Goal: Transaction & Acquisition: Purchase product/service

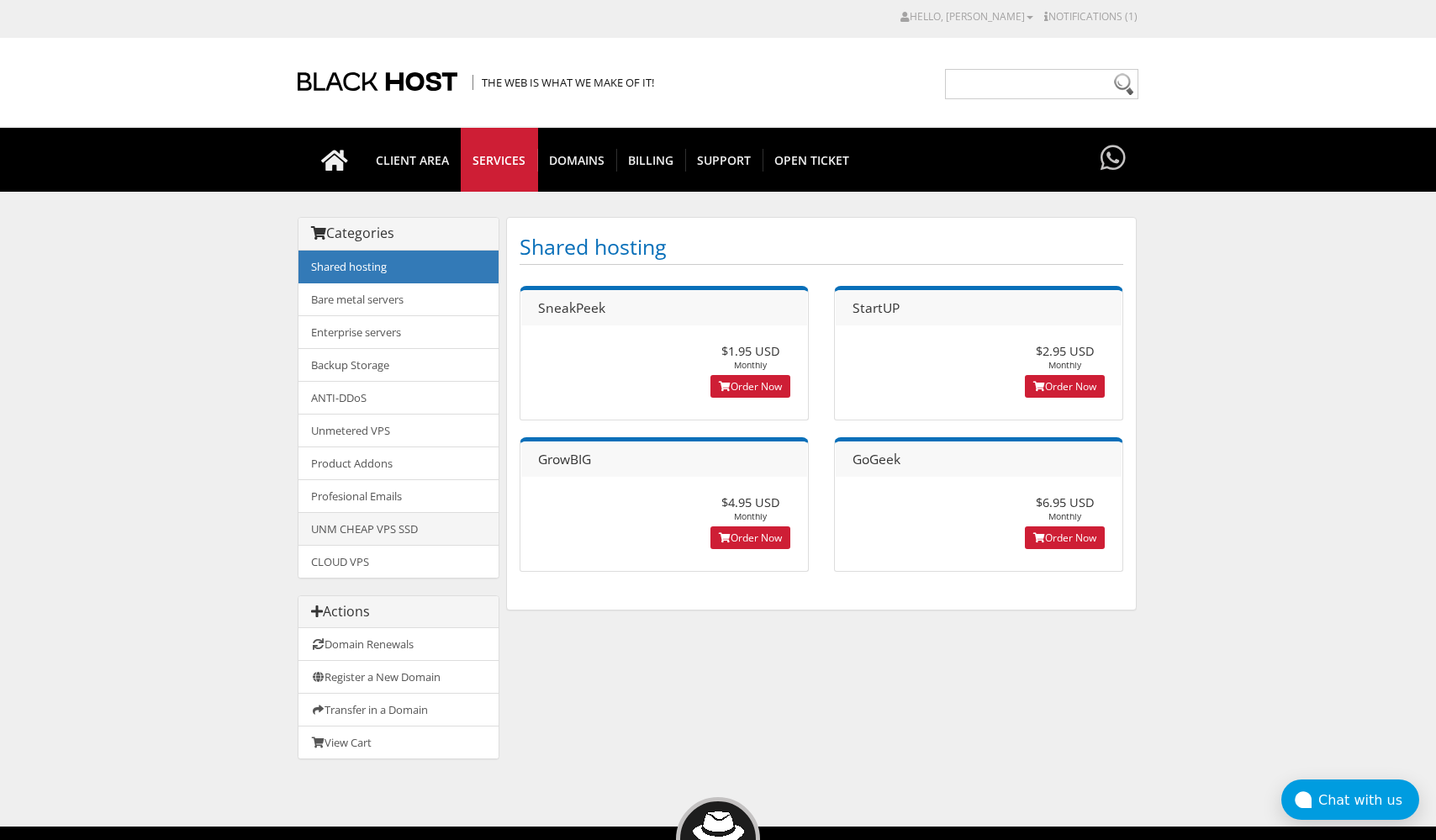
click at [415, 530] on link "UNM CHEAP VPS SSD" at bounding box center [398, 529] width 200 height 34
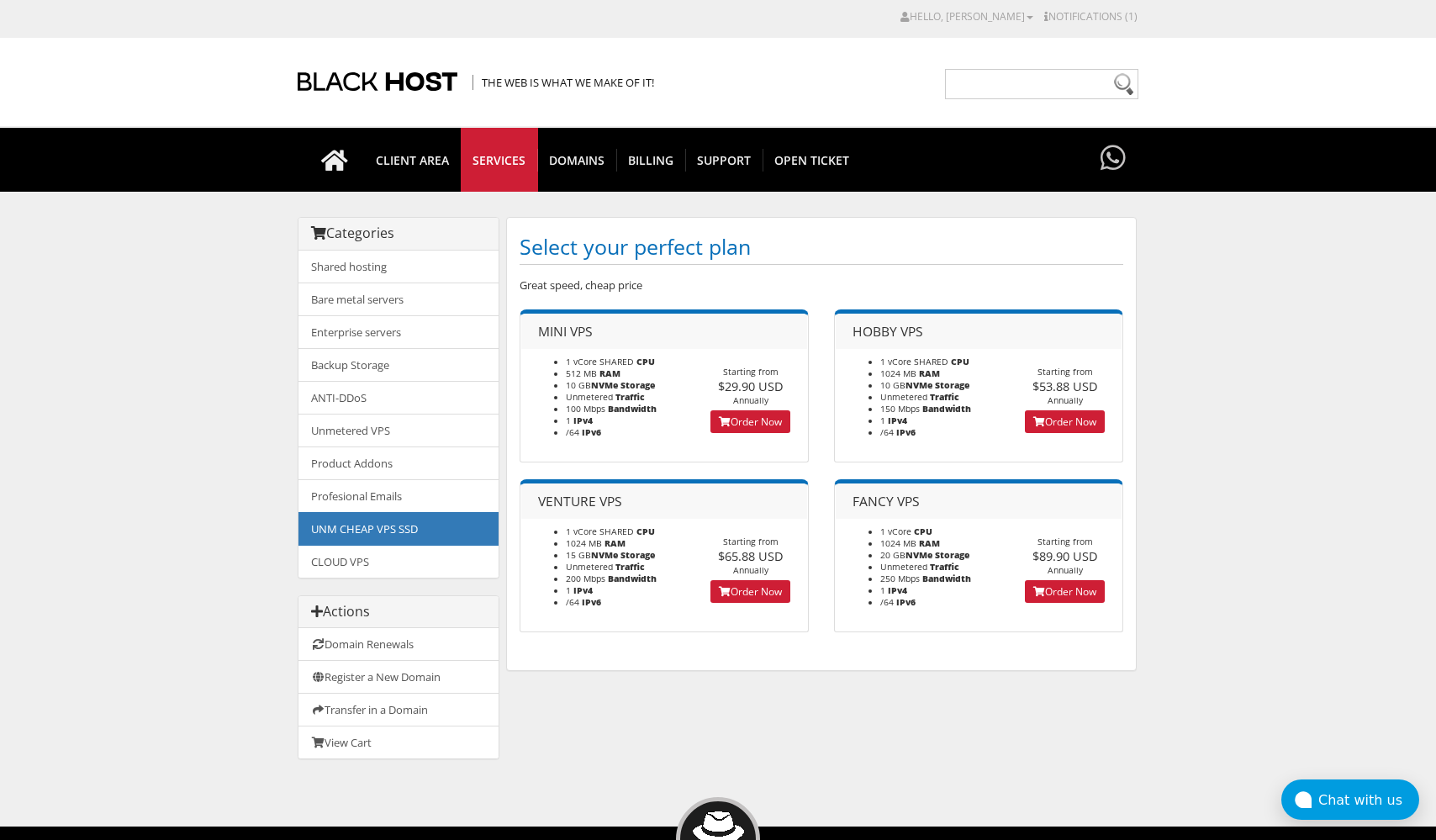
click at [736, 412] on link "Order Now" at bounding box center [750, 421] width 80 height 23
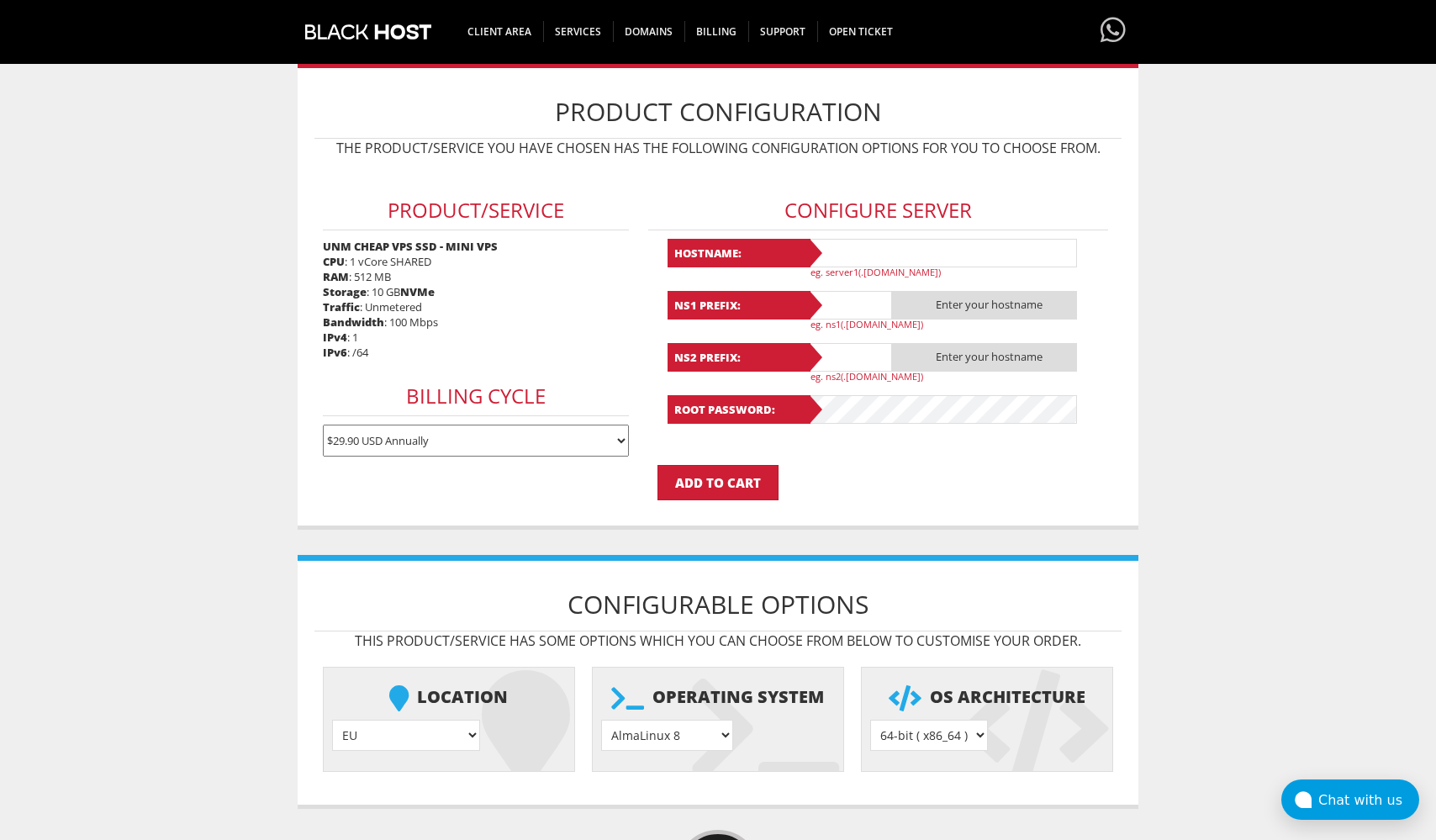
scroll to position [236, 0]
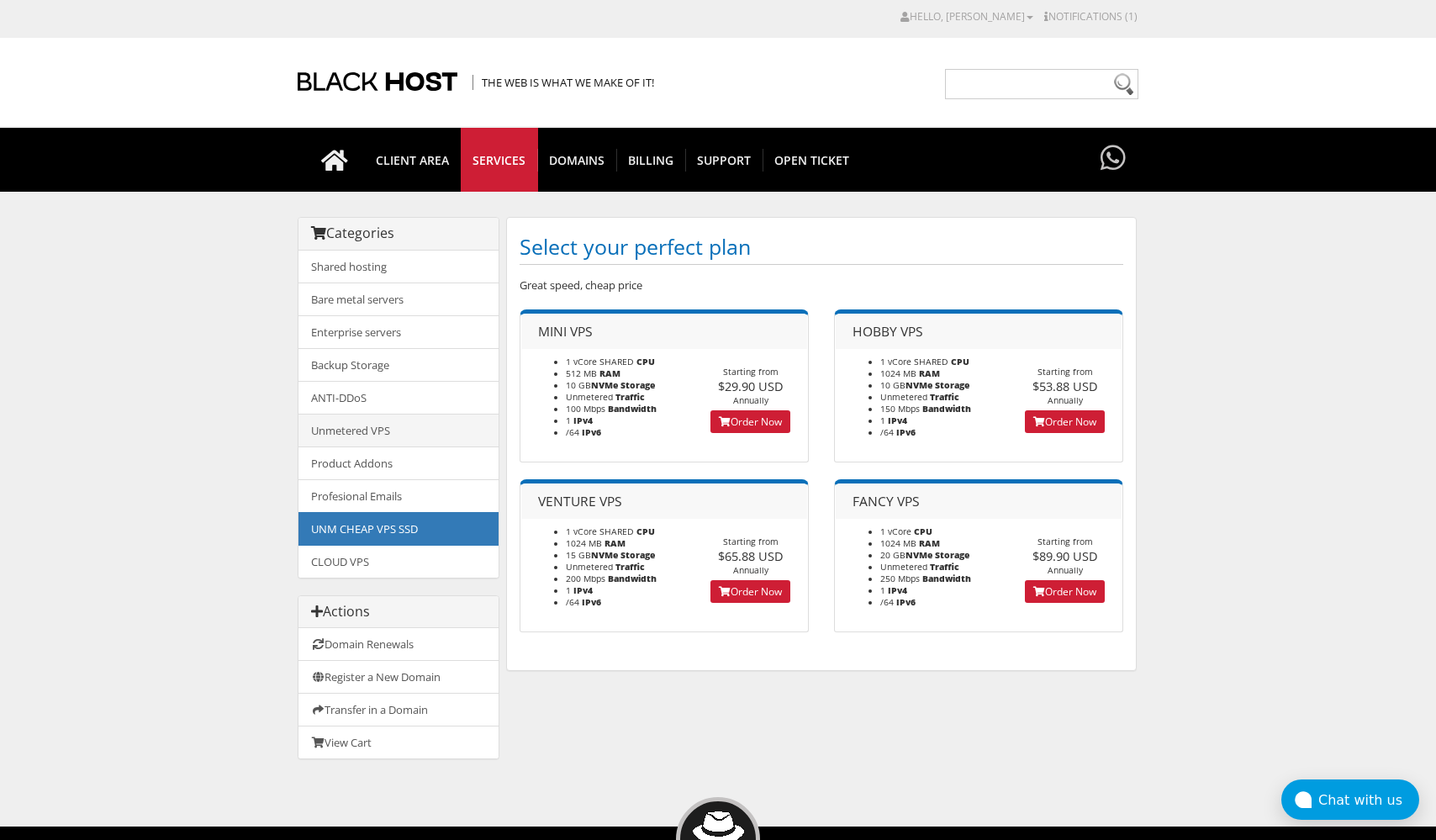
click at [433, 435] on link "Unmetered VPS" at bounding box center [398, 431] width 200 height 34
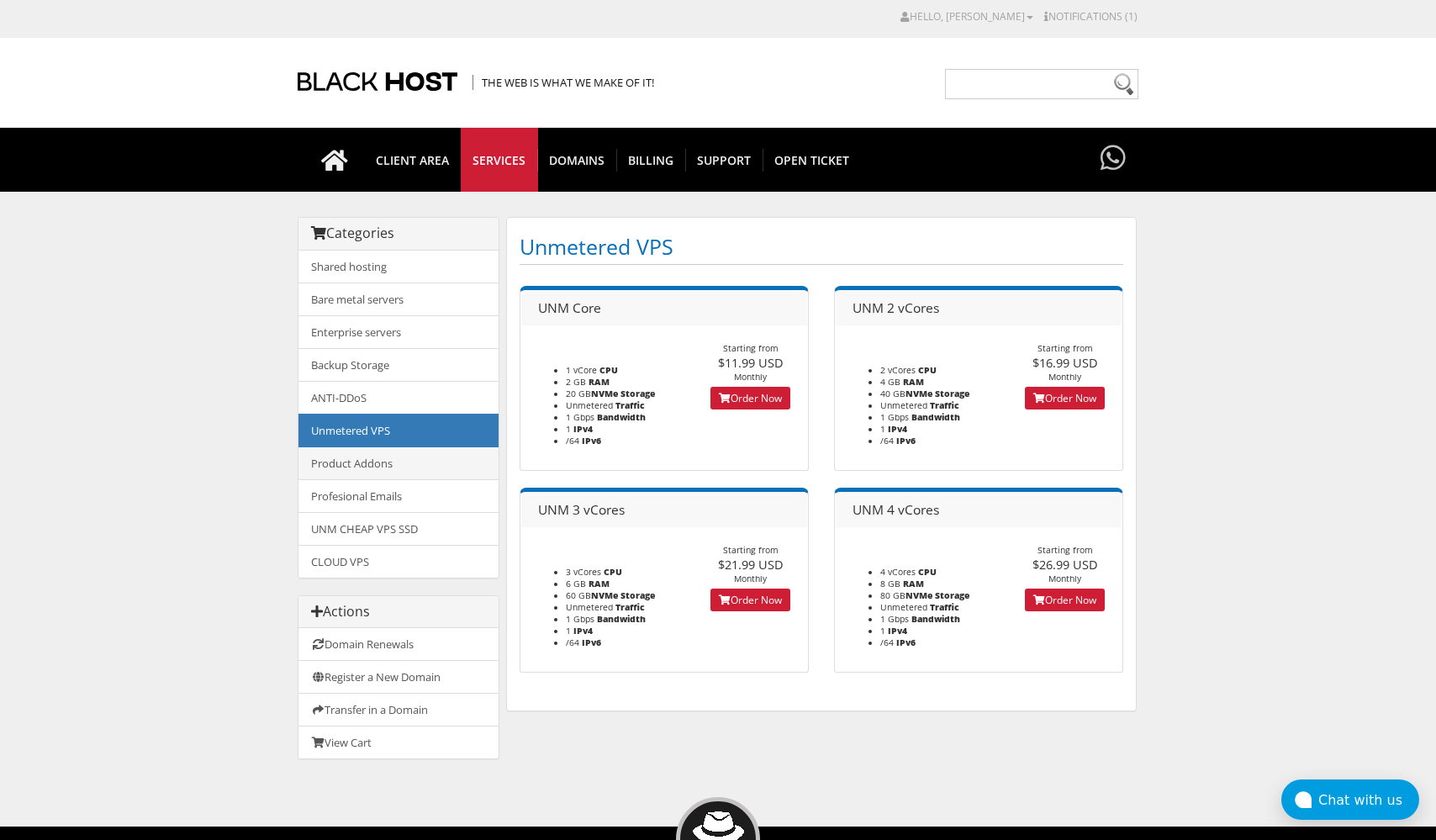
click at [420, 459] on link "Product Addons" at bounding box center [398, 464] width 200 height 34
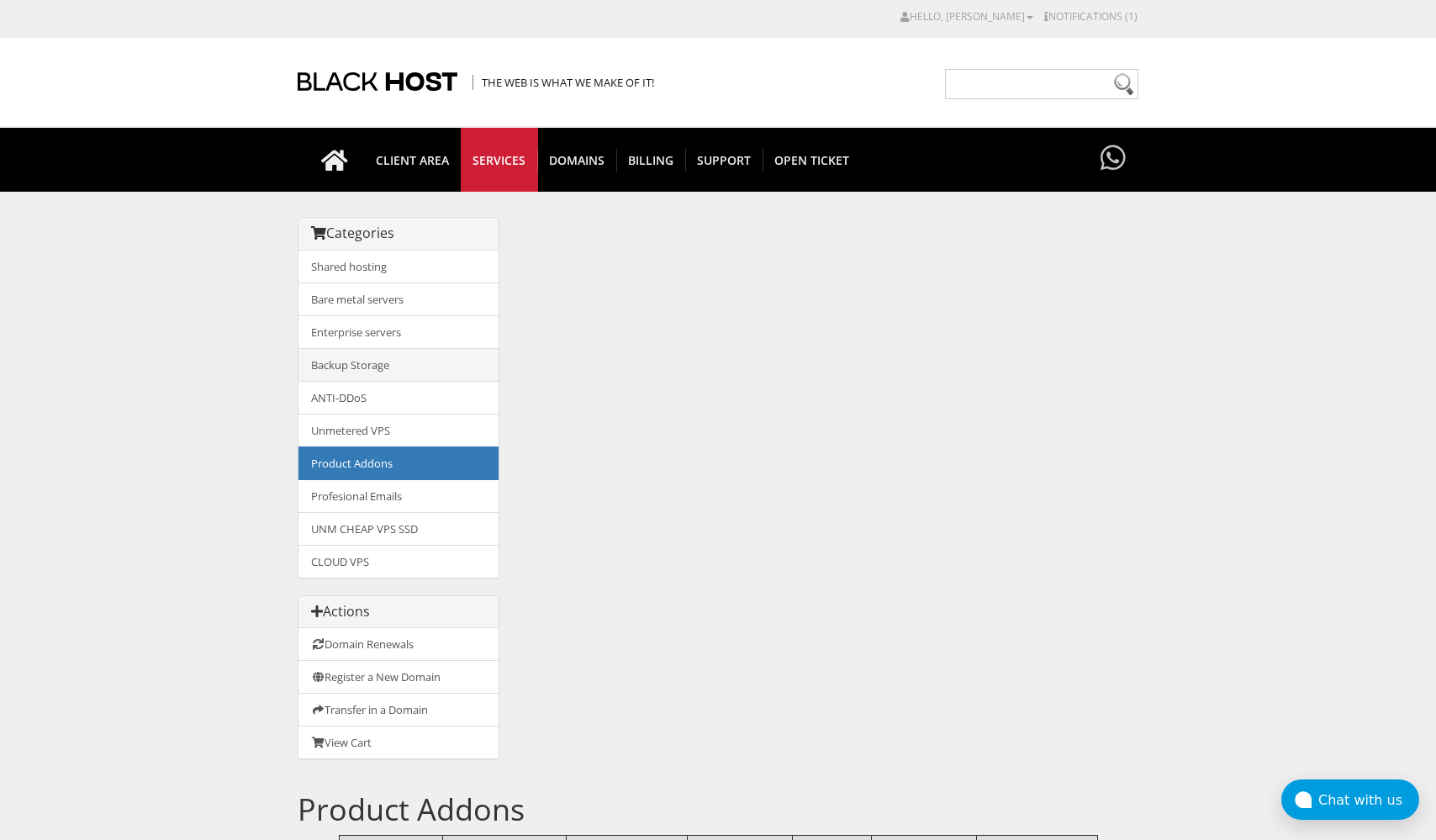
click at [442, 367] on link "Backup Storage" at bounding box center [398, 365] width 200 height 34
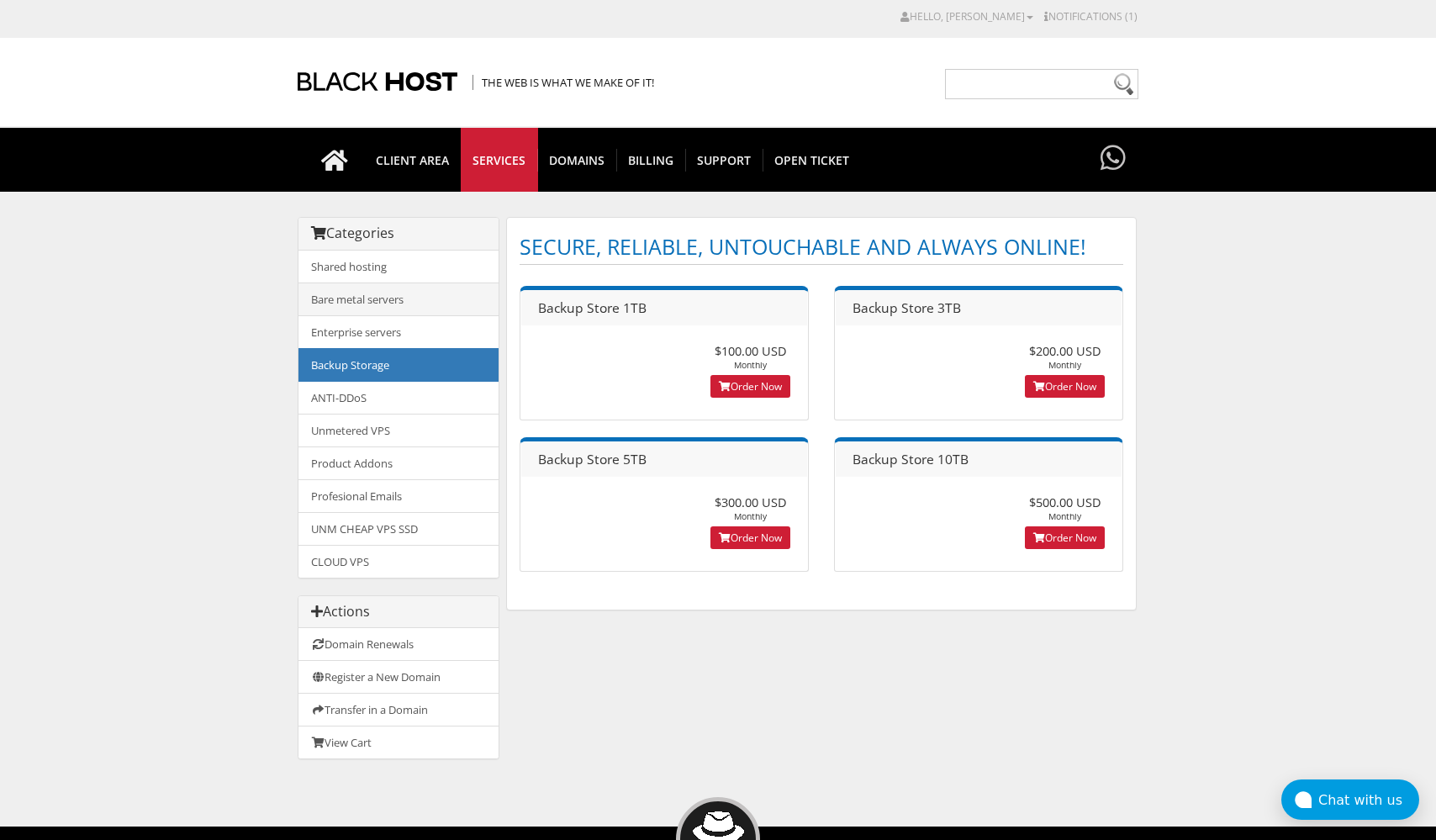
click at [441, 294] on link "Bare metal servers" at bounding box center [398, 299] width 200 height 34
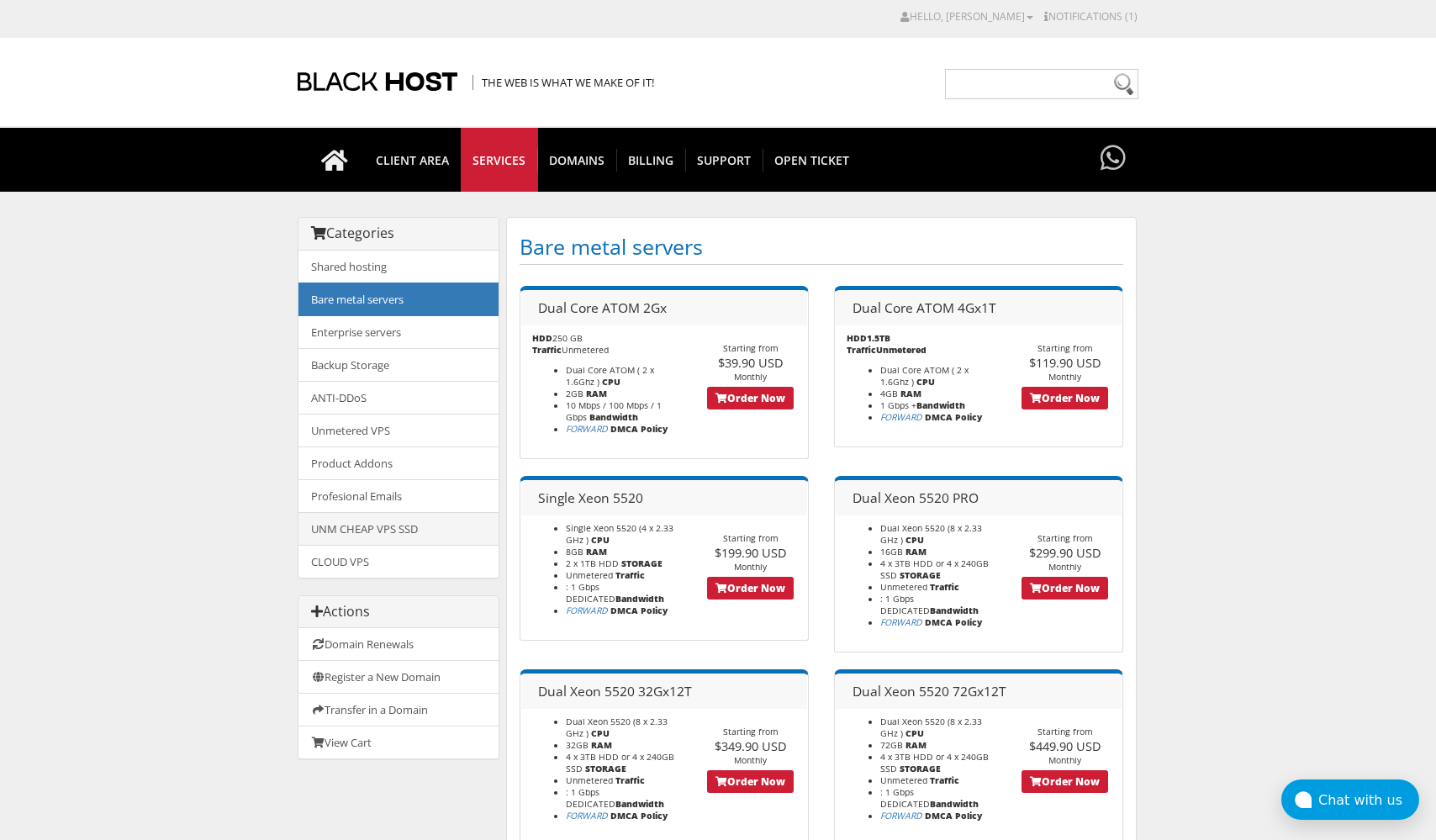
click at [421, 520] on link "UNM CHEAP VPS SSD" at bounding box center [398, 529] width 200 height 34
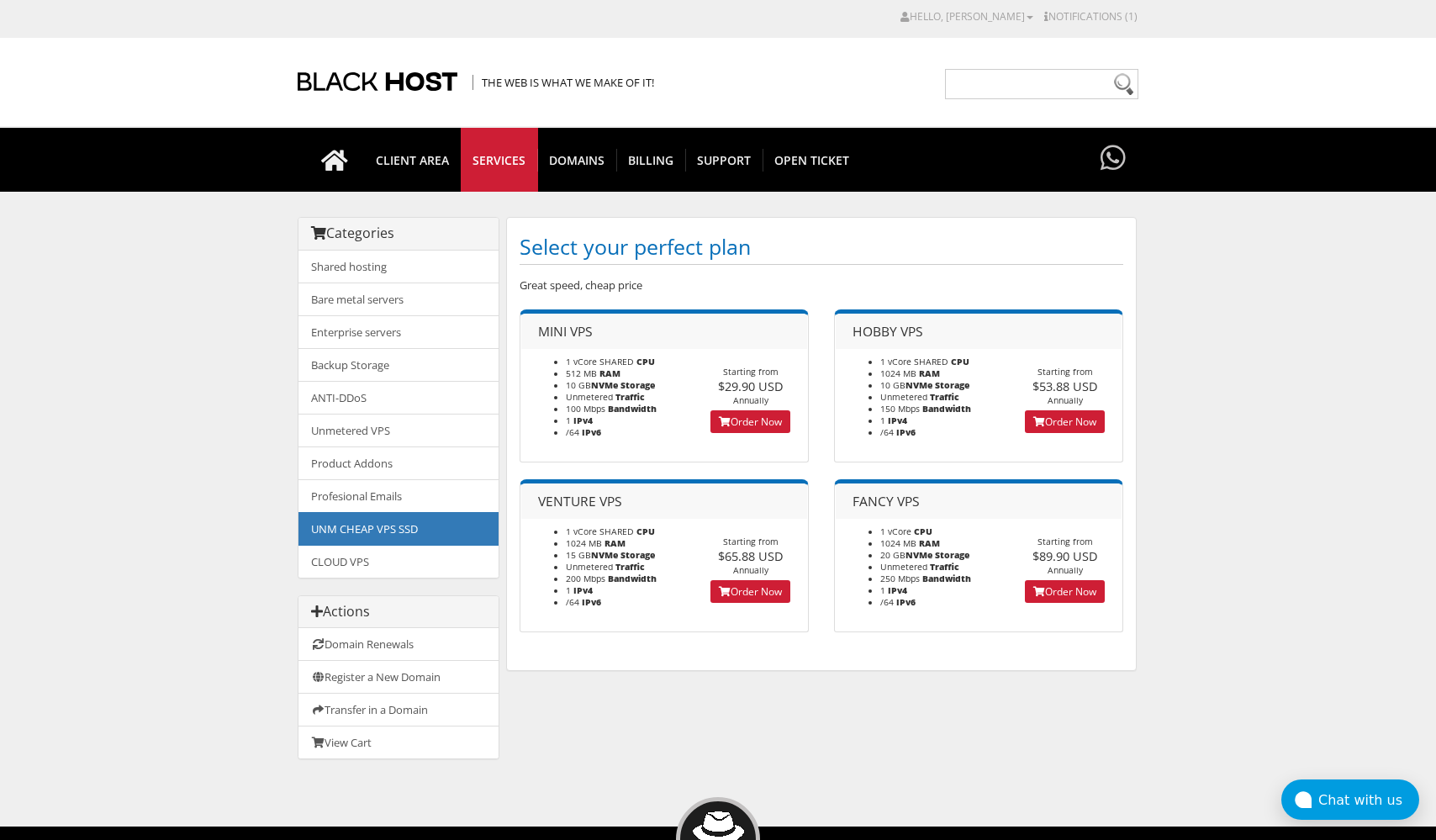
click at [768, 427] on link "Order Now" at bounding box center [750, 421] width 80 height 23
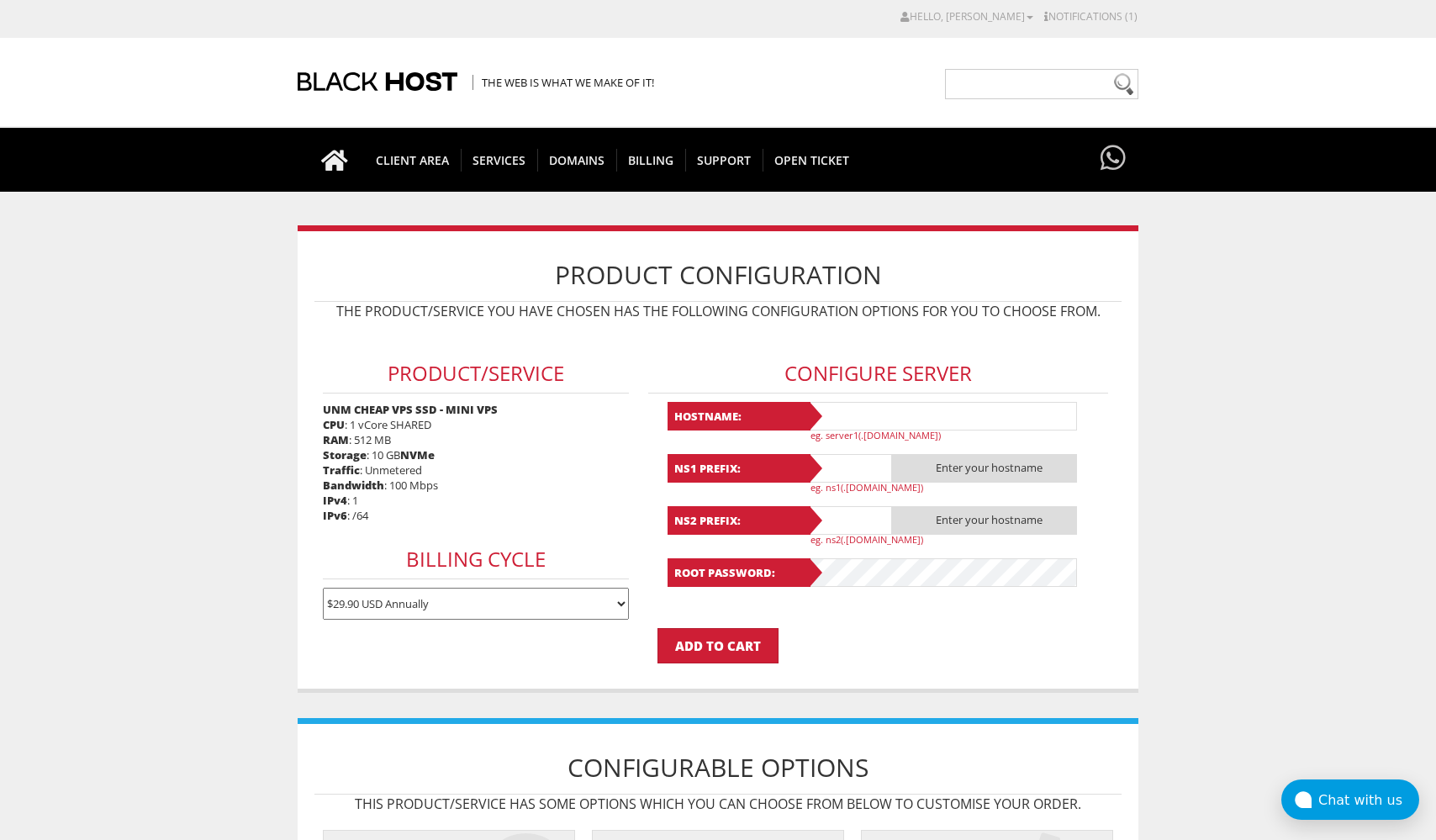
click at [855, 415] on input "text" at bounding box center [943, 416] width 270 height 29
type input "webafrica"
type input "mweb"
type input "webafrica-mweb"
click at [729, 633] on input "Add to Cart" at bounding box center [718, 646] width 121 height 36
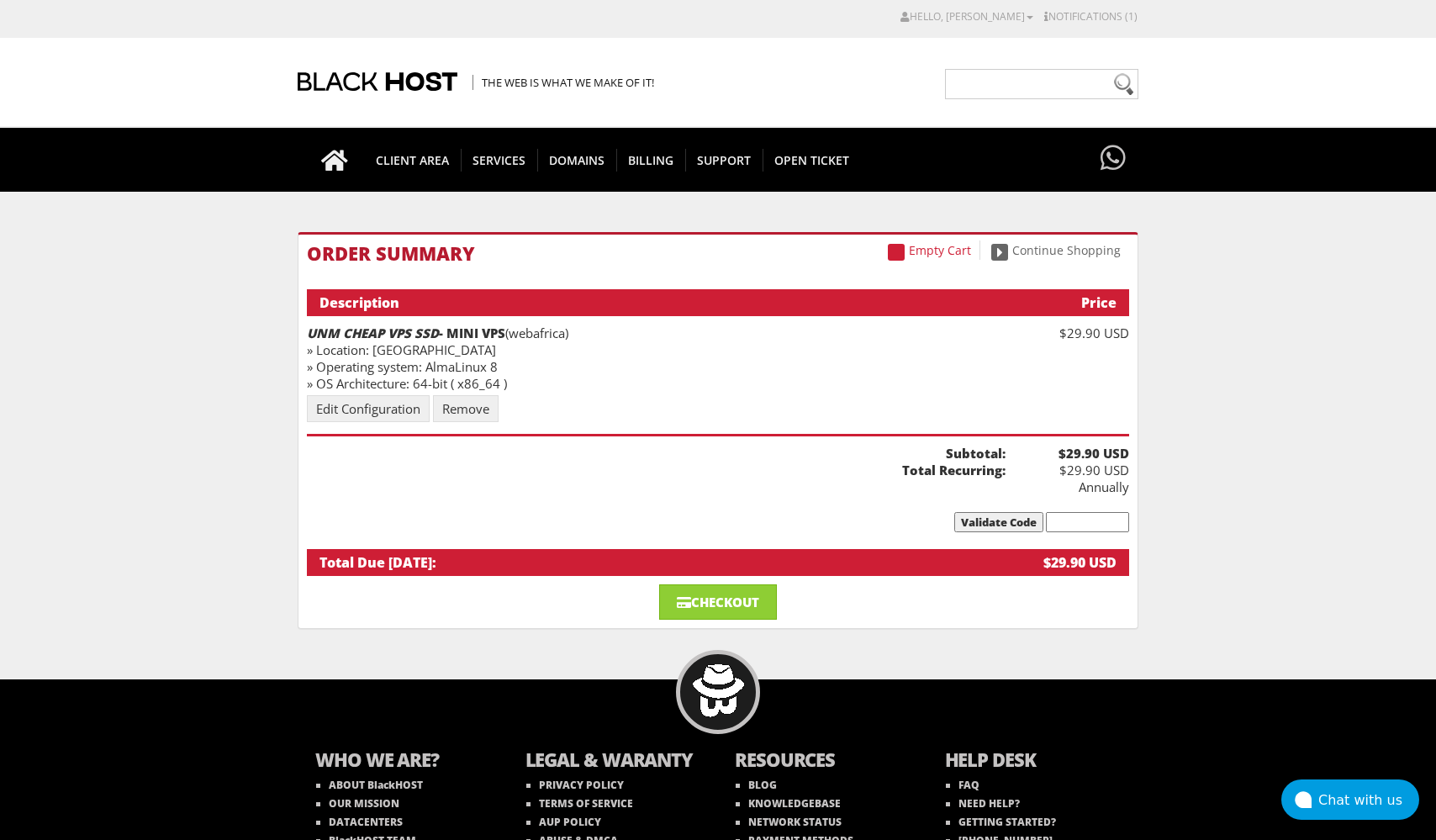
click at [400, 408] on link "Edit Configuration" at bounding box center [369, 408] width 123 height 27
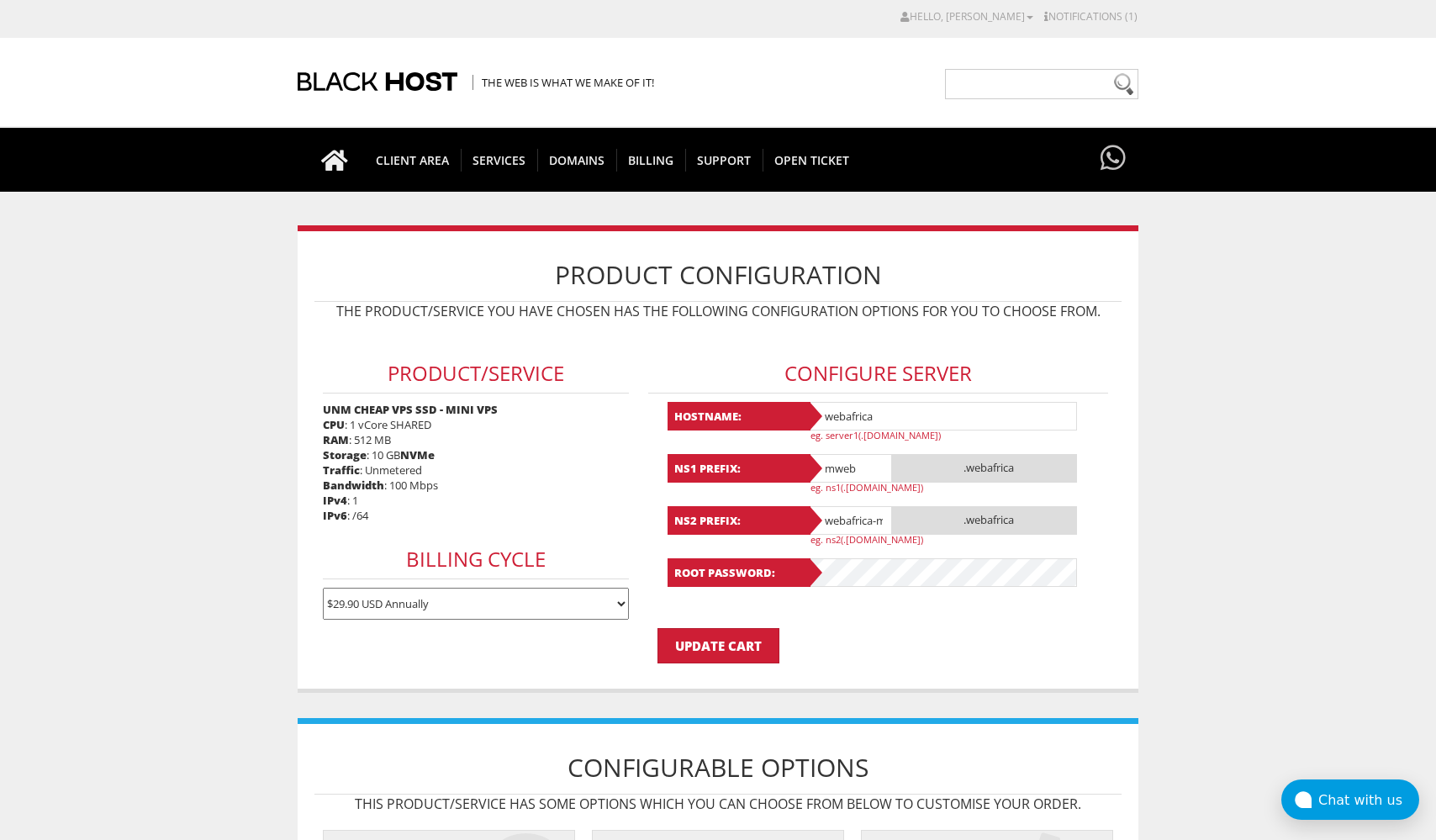
click at [385, 427] on div "Product/Service UNM CHEAP VPS SSD - MINI VPS CPU : 1 vCore SHARED RAM : 512 MB …" at bounding box center [476, 478] width 323 height 299
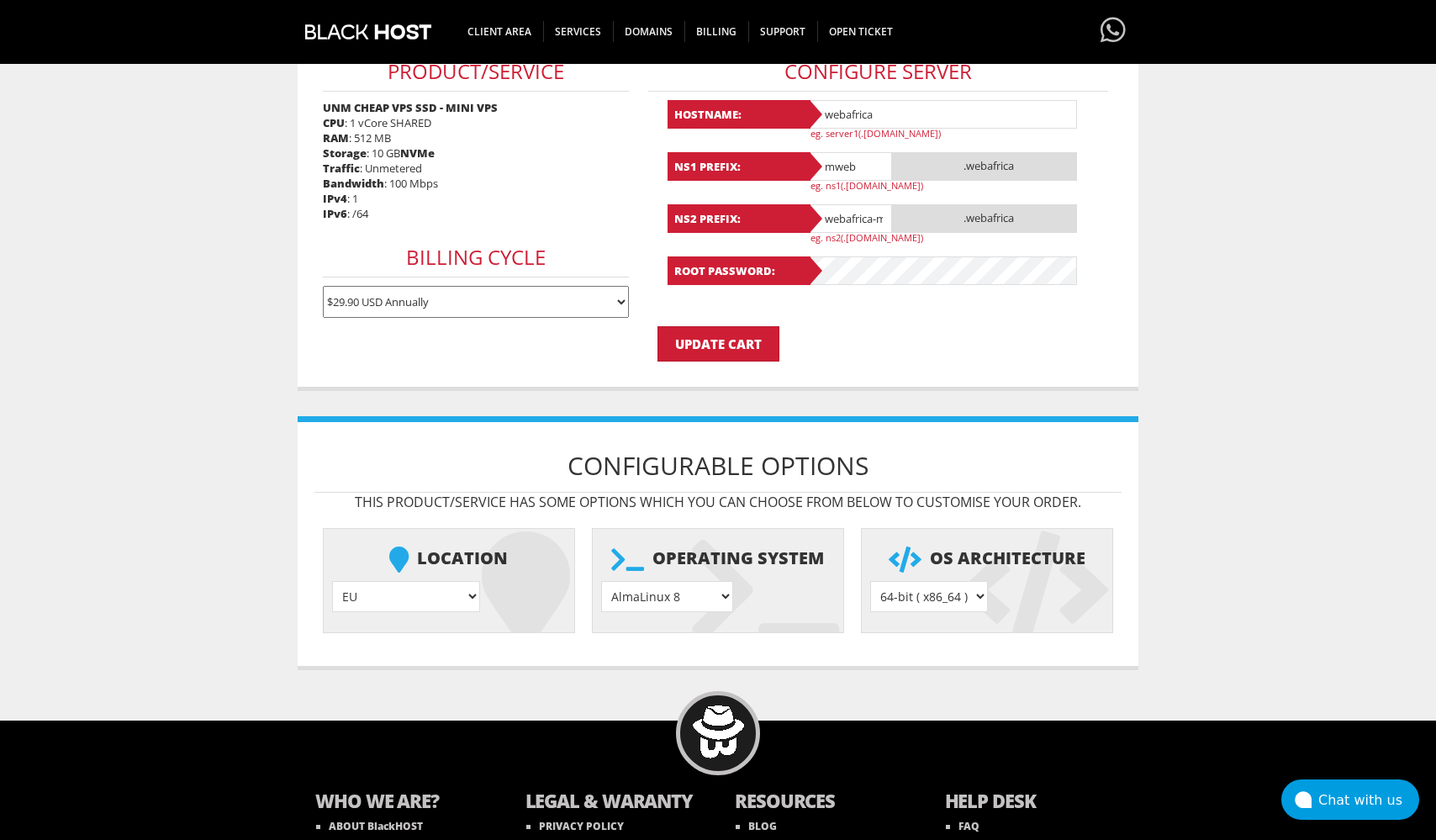
scroll to position [324, 0]
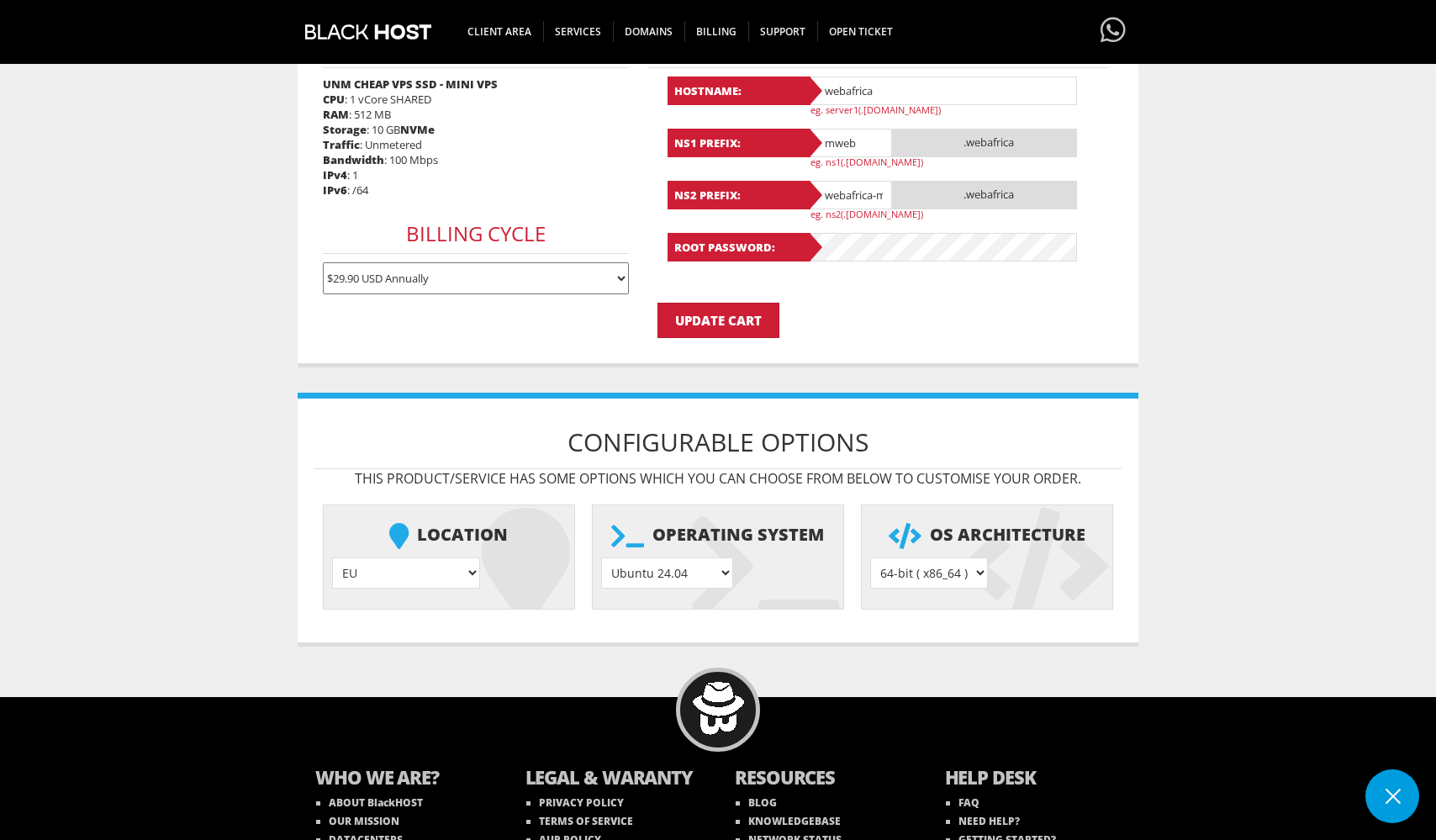
select select "1195"
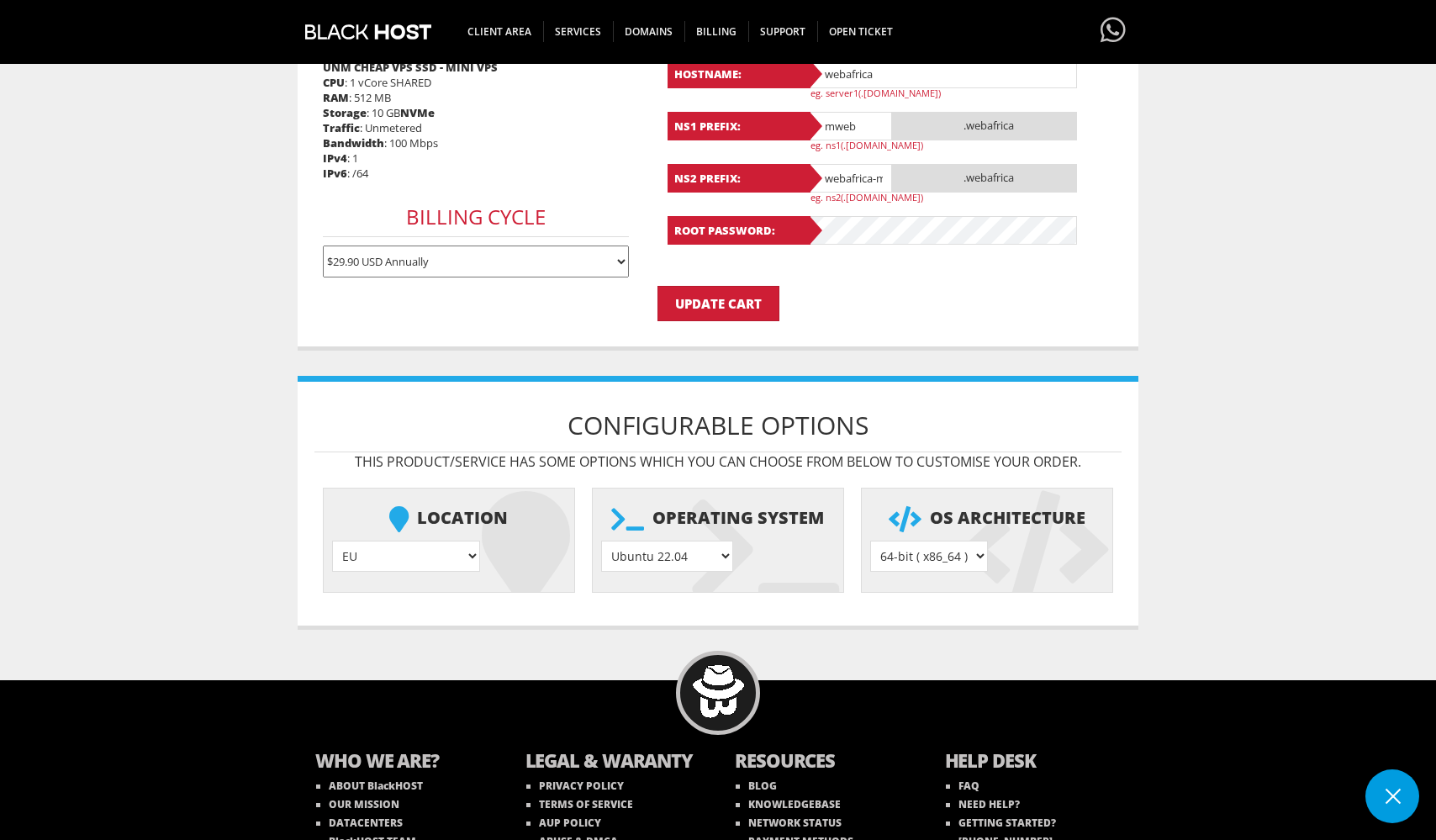
scroll to position [297, 0]
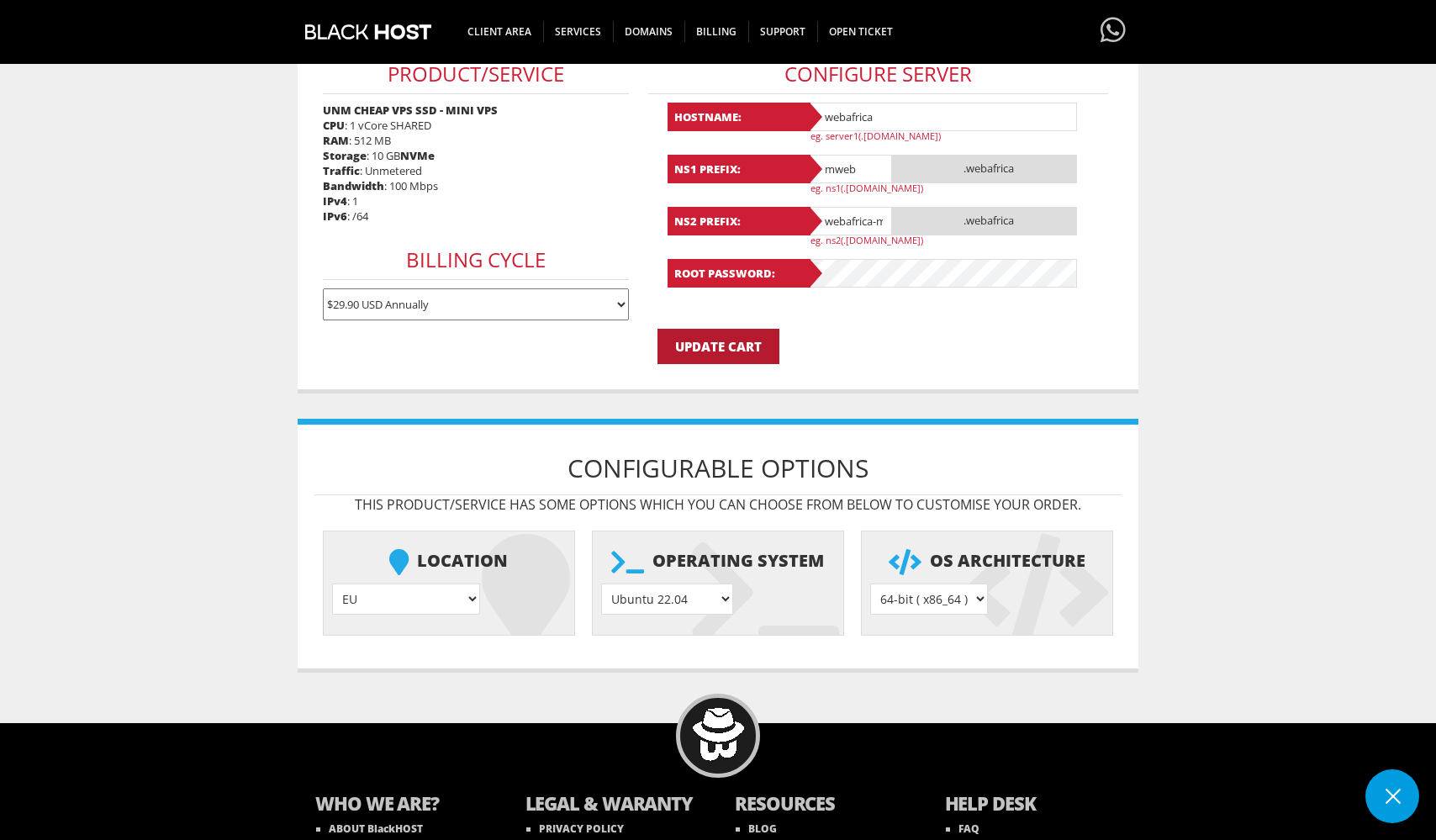
click at [733, 345] on input "Update Cart" at bounding box center [718, 347] width 122 height 36
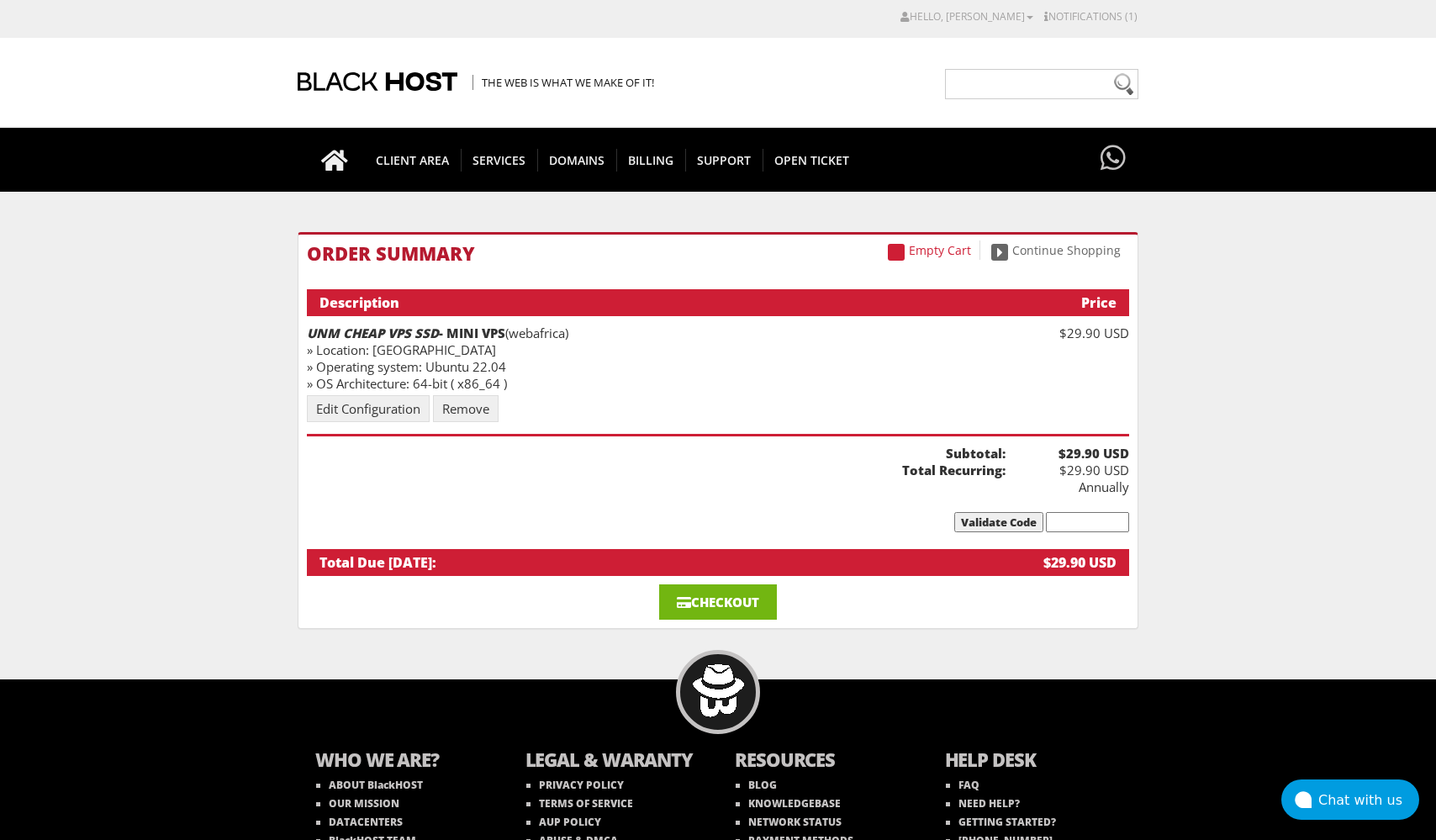
click at [742, 592] on link "Checkout" at bounding box center [718, 602] width 118 height 36
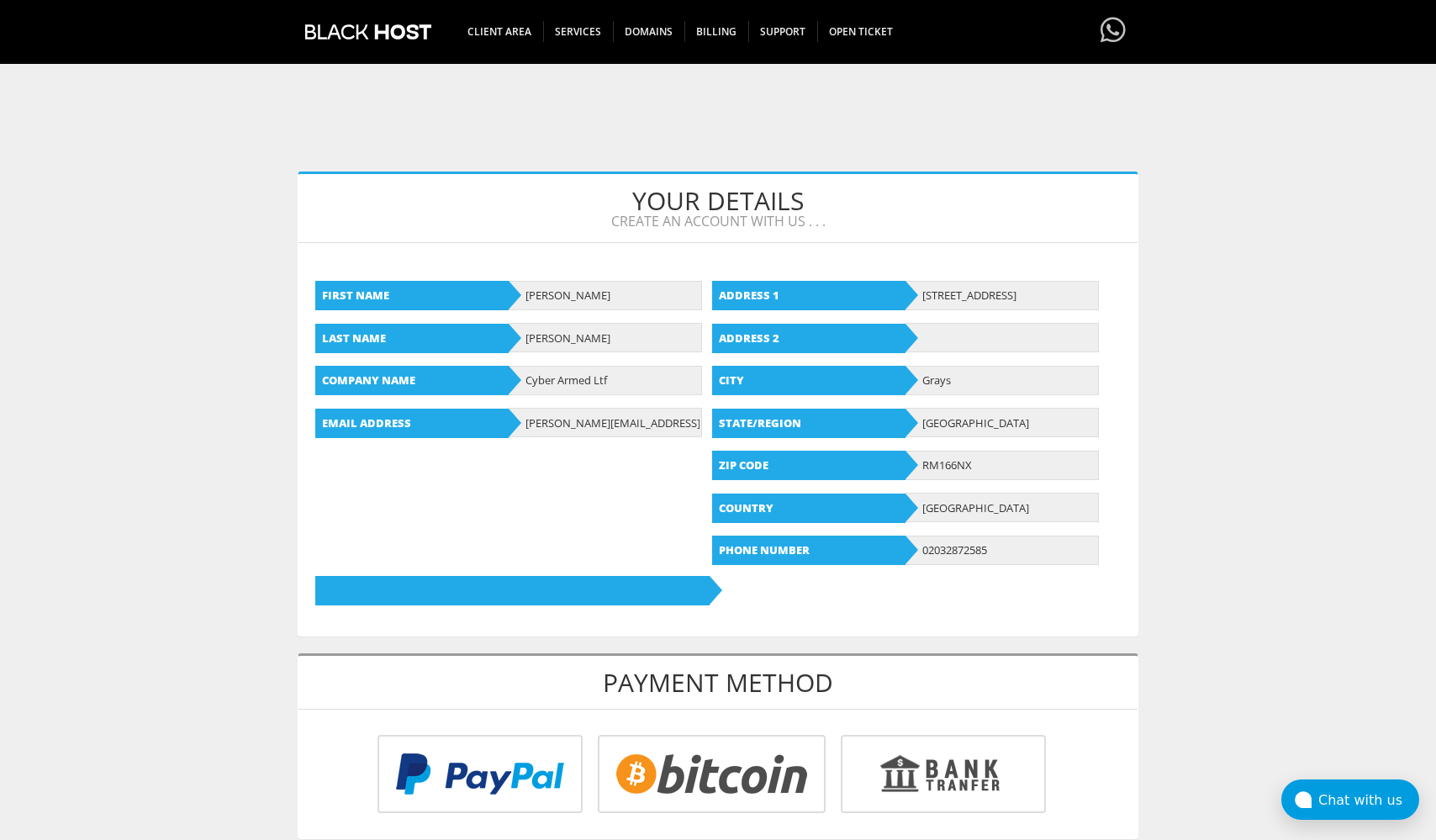
scroll to position [541, 0]
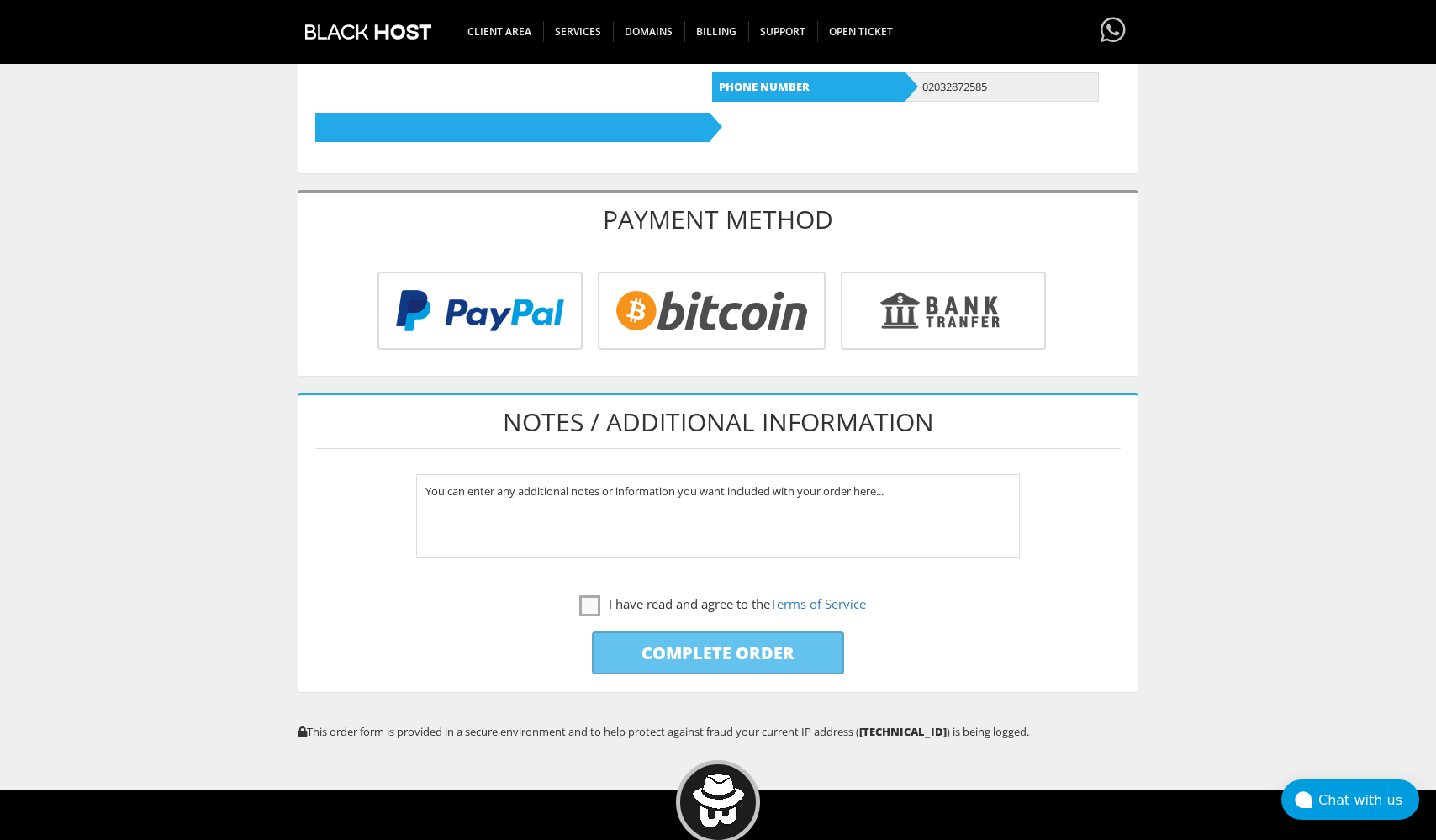
click at [967, 333] on input "radio" at bounding box center [940, 314] width 205 height 78
radio input "true"
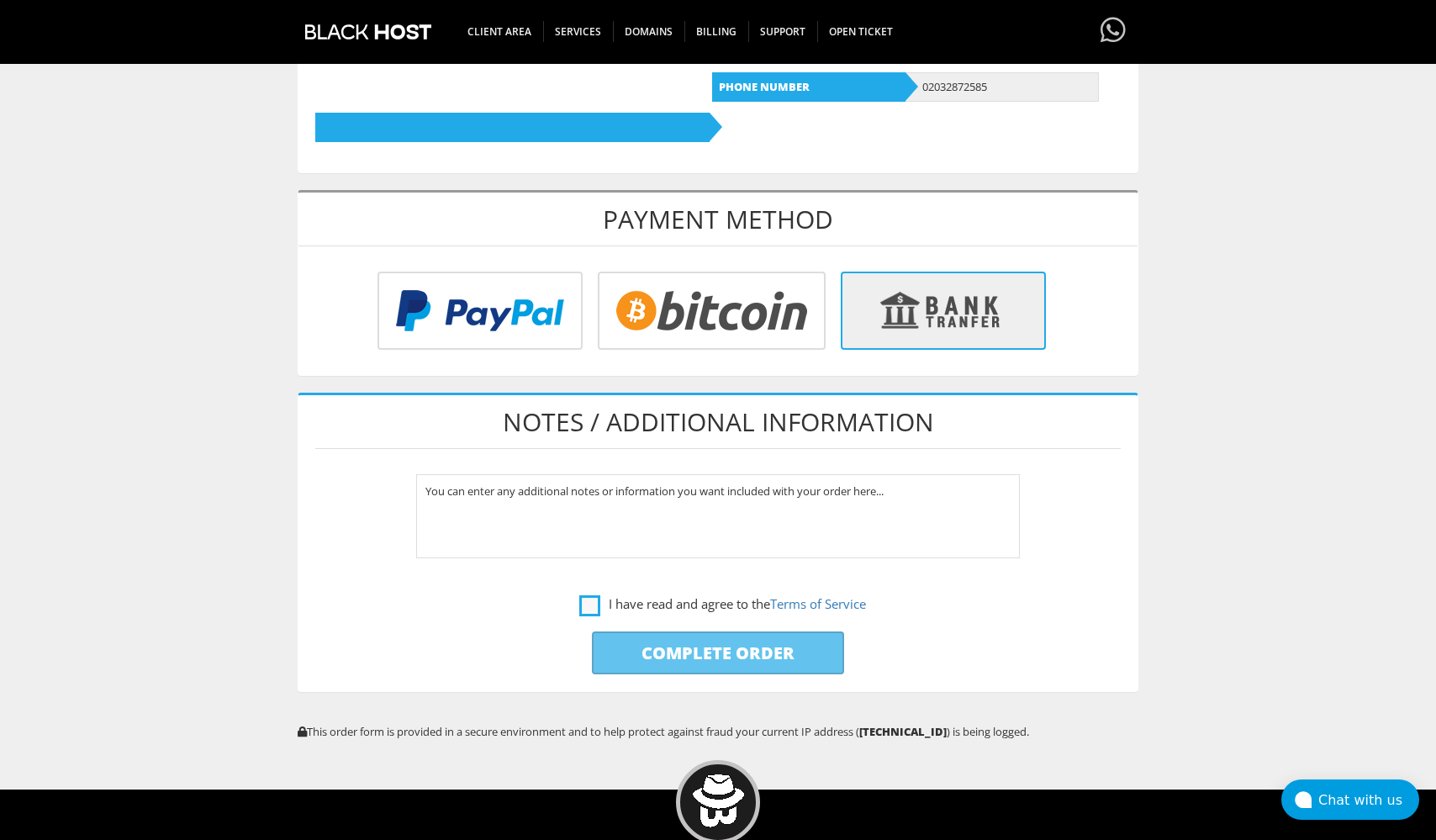
click at [581, 608] on label "I have read and agree to the Terms of Service" at bounding box center [722, 603] width 286 height 21
checkbox input "true"
click at [686, 647] on input "Complete Order" at bounding box center [718, 652] width 253 height 43
type input "Please Wait..."
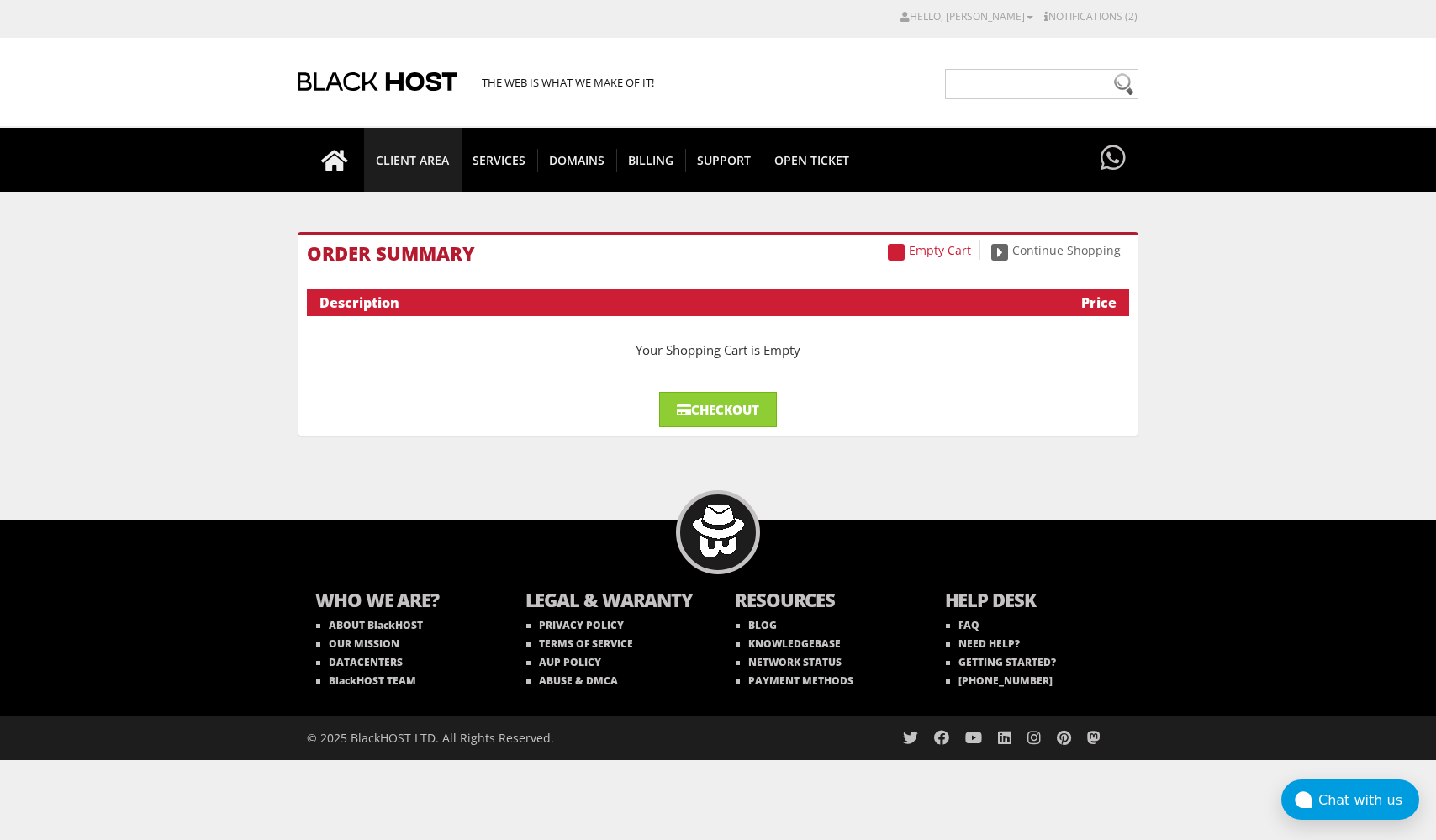
click at [435, 167] on span "CLIENT AREA" at bounding box center [412, 159] width 97 height 23
